Goal: Task Accomplishment & Management: Use online tool/utility

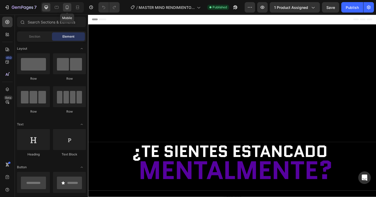
click at [67, 8] on icon at bounding box center [67, 7] width 5 height 5
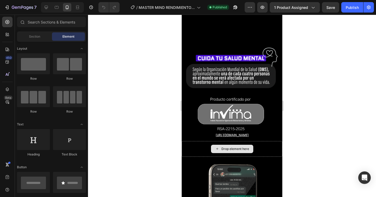
scroll to position [1385, 0]
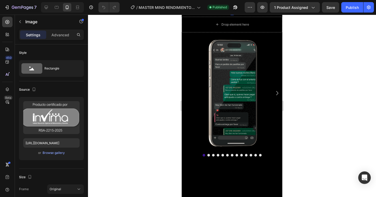
click at [325, 105] on div at bounding box center [232, 106] width 288 height 182
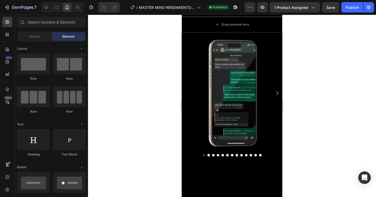
click at [216, 13] on u "[URL][DOMAIN_NAME]" at bounding box center [232, 11] width 33 height 4
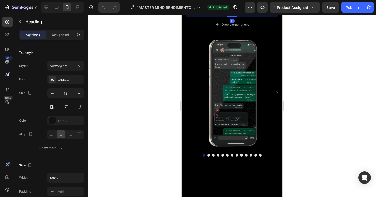
click at [189, 14] on h2 "[URL][DOMAIN_NAME]" at bounding box center [232, 11] width 93 height 6
click at [318, 135] on div at bounding box center [232, 106] width 288 height 182
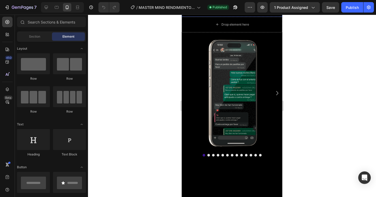
click at [273, 14] on p "⁠⁠⁠⁠⁠⁠⁠ [URL][DOMAIN_NAME]" at bounding box center [232, 10] width 92 height 5
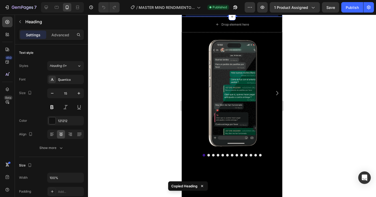
click at [317, 98] on div at bounding box center [232, 106] width 288 height 182
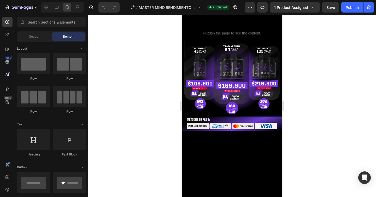
scroll to position [56, 0]
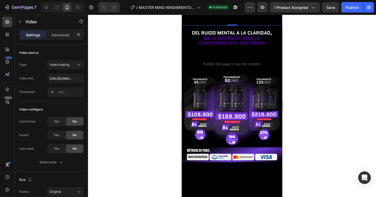
click at [248, 26] on video at bounding box center [232, 0] width 101 height 50
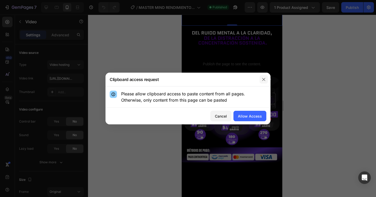
click at [265, 80] on icon "button" at bounding box center [264, 79] width 4 height 4
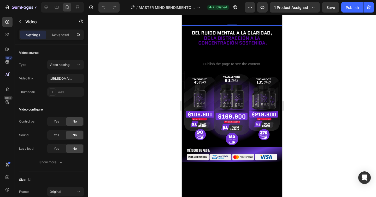
click at [317, 109] on div at bounding box center [232, 106] width 288 height 182
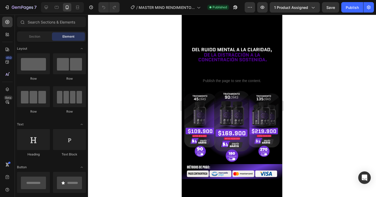
scroll to position [49, 0]
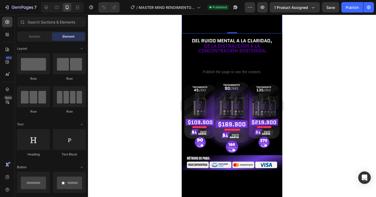
click at [248, 33] on video at bounding box center [232, 8] width 101 height 50
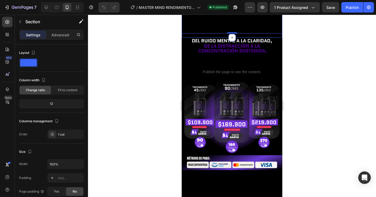
click at [211, 38] on div "Video 0 Row Video" at bounding box center [232, 7] width 101 height 61
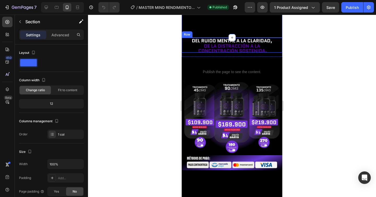
click at [186, 52] on div "Image" at bounding box center [232, 45] width 101 height 15
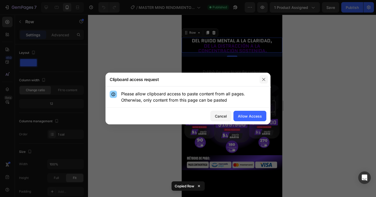
click at [264, 78] on icon "button" at bounding box center [264, 79] width 4 height 4
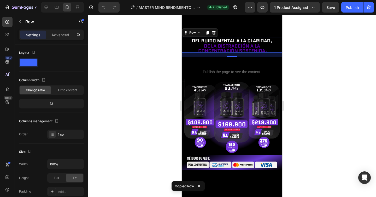
click at [184, 52] on div "Image" at bounding box center [232, 45] width 101 height 15
click at [208, 34] on icon at bounding box center [207, 33] width 3 height 4
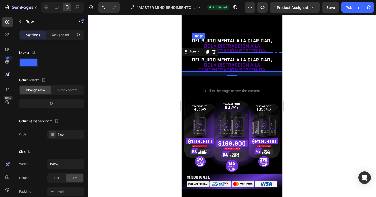
click at [231, 52] on img at bounding box center [232, 46] width 80 height 14
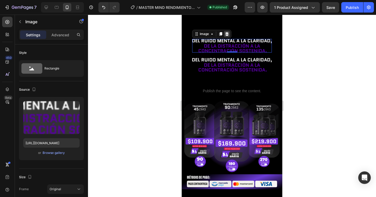
click at [227, 36] on icon at bounding box center [227, 34] width 4 height 4
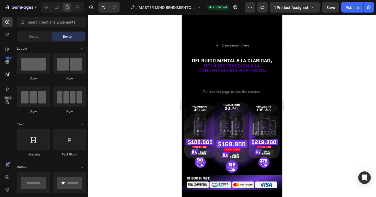
click at [300, 140] on div at bounding box center [232, 106] width 288 height 182
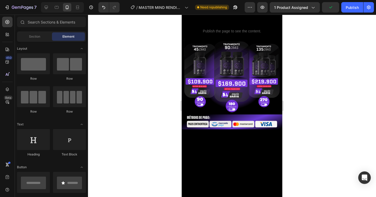
scroll to position [109, 0]
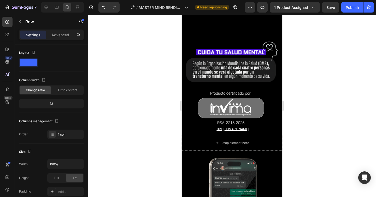
scroll to position [1419, 0]
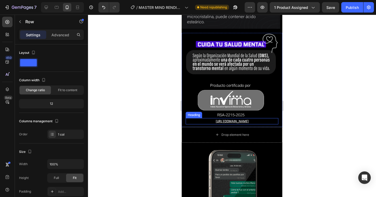
click at [228, 123] on u "[URL][DOMAIN_NAME]" at bounding box center [232, 121] width 33 height 4
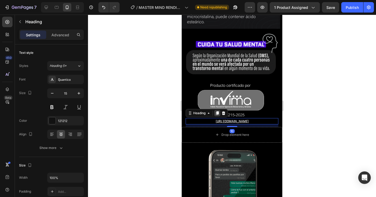
click at [217, 113] on icon at bounding box center [217, 114] width 3 height 4
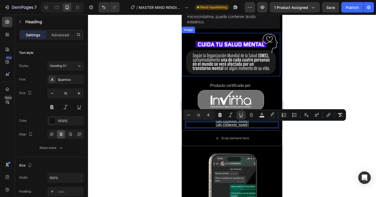
drag, startPoint x: 254, startPoint y: 125, endPoint x: 252, endPoint y: 65, distance: 60.6
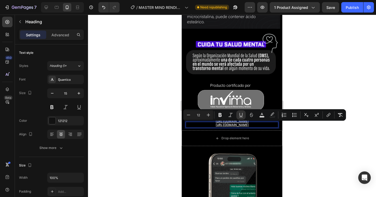
click at [314, 74] on div at bounding box center [232, 106] width 288 height 182
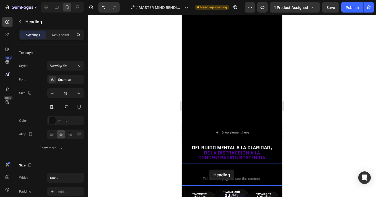
scroll to position [82, 0]
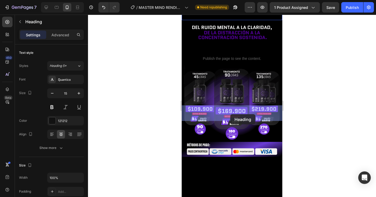
drag, startPoint x: 266, startPoint y: 125, endPoint x: 230, endPoint y: 114, distance: 37.3
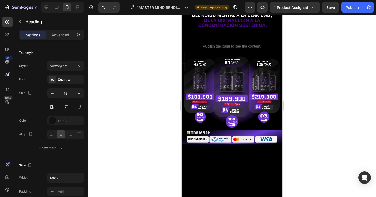
click at [335, 115] on div at bounding box center [232, 106] width 288 height 182
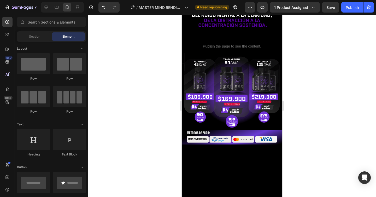
click at [240, 4] on u "[URL][DOMAIN_NAME]" at bounding box center [232, 2] width 33 height 4
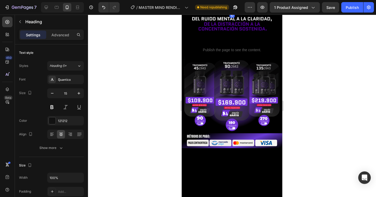
click at [249, 4] on u "[URL][DOMAIN_NAME]" at bounding box center [232, 2] width 33 height 4
click at [218, 4] on u "[URL][DOMAIN_NAME]" at bounding box center [232, 2] width 33 height 4
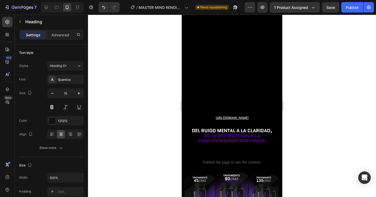
scroll to position [72, 0]
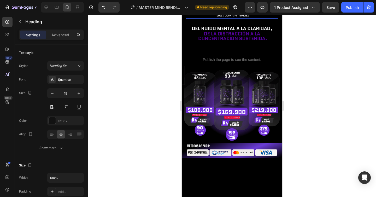
click at [245, 15] on h2 "No DE REGISTRO:" at bounding box center [232, 12] width 93 height 6
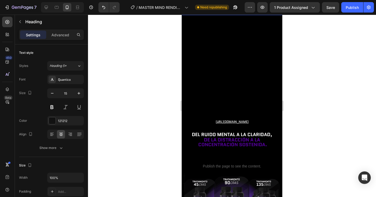
scroll to position [95, 0]
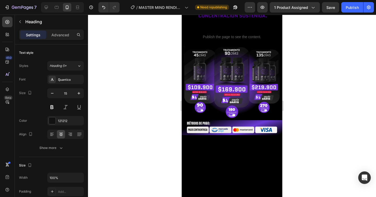
click at [293, 90] on div at bounding box center [232, 106] width 288 height 182
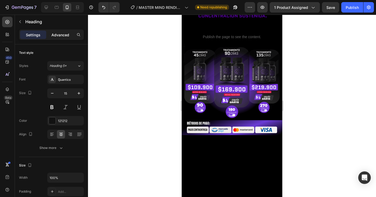
click at [62, 31] on div "Advanced" at bounding box center [60, 35] width 26 height 8
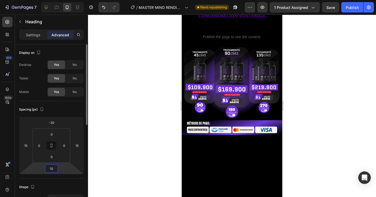
click at [54, 170] on input "10" at bounding box center [51, 169] width 10 height 8
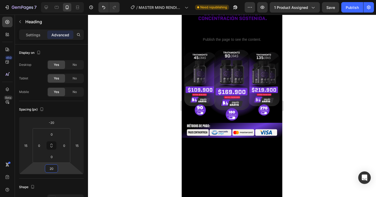
type input "2"
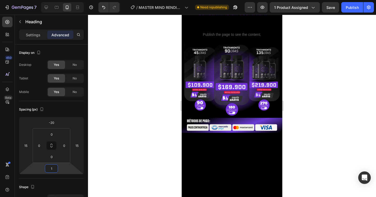
type input "15"
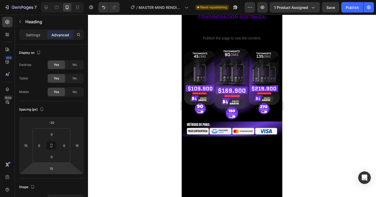
click at [295, 111] on div at bounding box center [232, 106] width 288 height 182
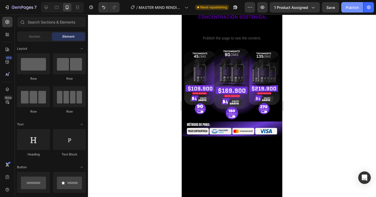
click at [355, 9] on div "Publish" at bounding box center [352, 7] width 13 height 5
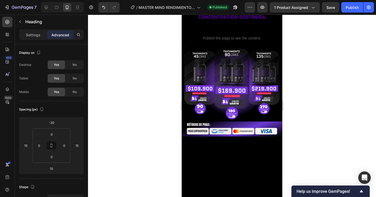
click at [319, 113] on div at bounding box center [232, 106] width 288 height 182
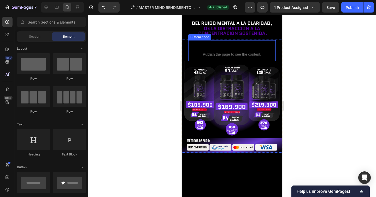
scroll to position [75, 0]
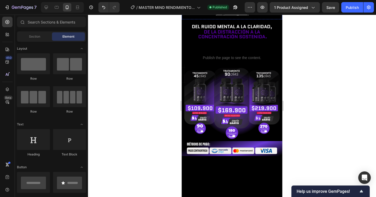
click at [198, 11] on p "⁠⁠⁠⁠⁠⁠⁠ No DE REGISTRO: RSA-2215-2015" at bounding box center [232, 8] width 92 height 5
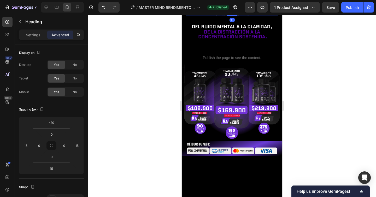
click at [320, 79] on div at bounding box center [232, 106] width 288 height 182
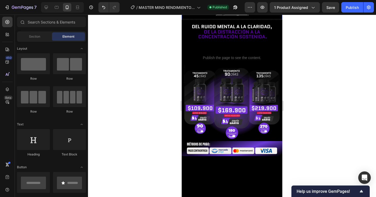
click at [273, 11] on p "⁠⁠⁠⁠⁠⁠⁠ No DE REGISTRO: RSA-2215-2015" at bounding box center [232, 8] width 92 height 5
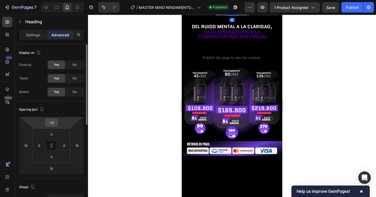
click at [55, 125] on input "-20" at bounding box center [51, 123] width 10 height 8
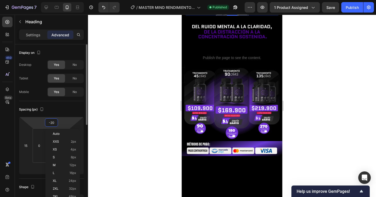
click at [55, 125] on input "-20" at bounding box center [51, 123] width 10 height 8
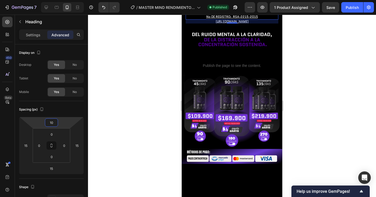
type input "1"
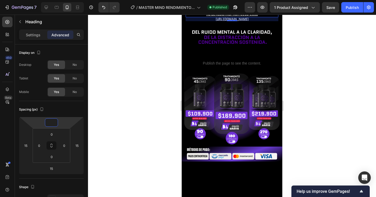
type input "5"
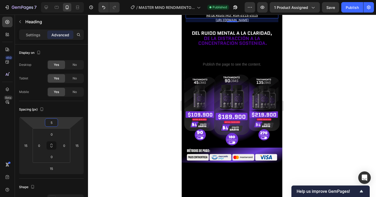
click at [314, 88] on div at bounding box center [232, 106] width 288 height 182
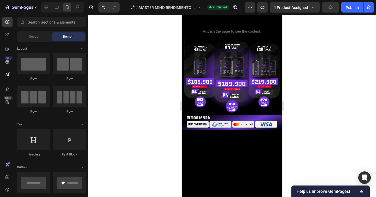
scroll to position [0, 0]
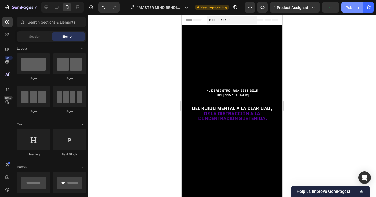
click at [352, 5] on div "Publish" at bounding box center [352, 7] width 13 height 5
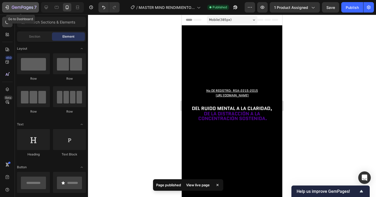
click at [12, 7] on icon "button" at bounding box center [22, 7] width 21 height 4
